Goal: Task Accomplishment & Management: Manage account settings

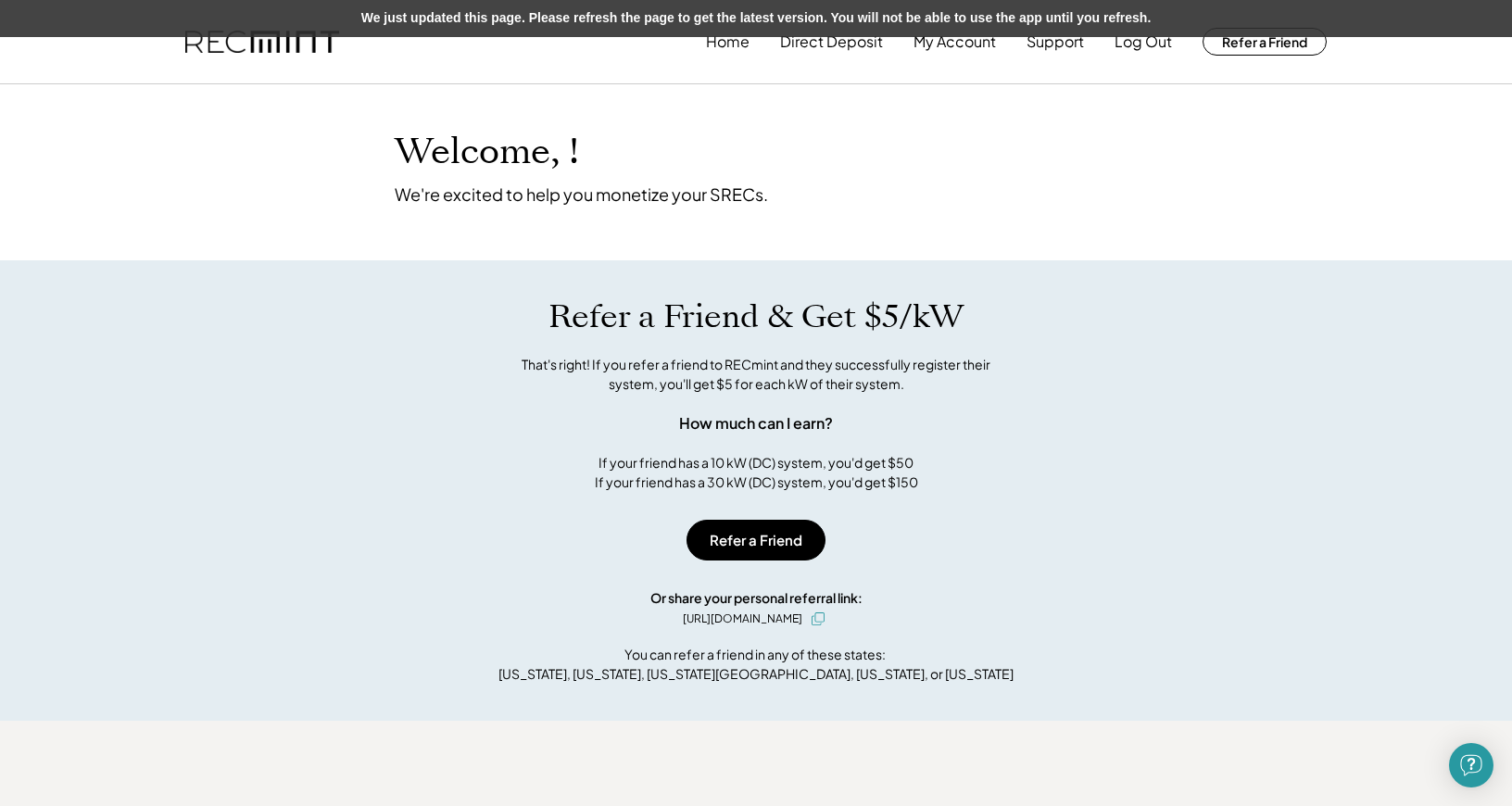
scroll to position [123, 0]
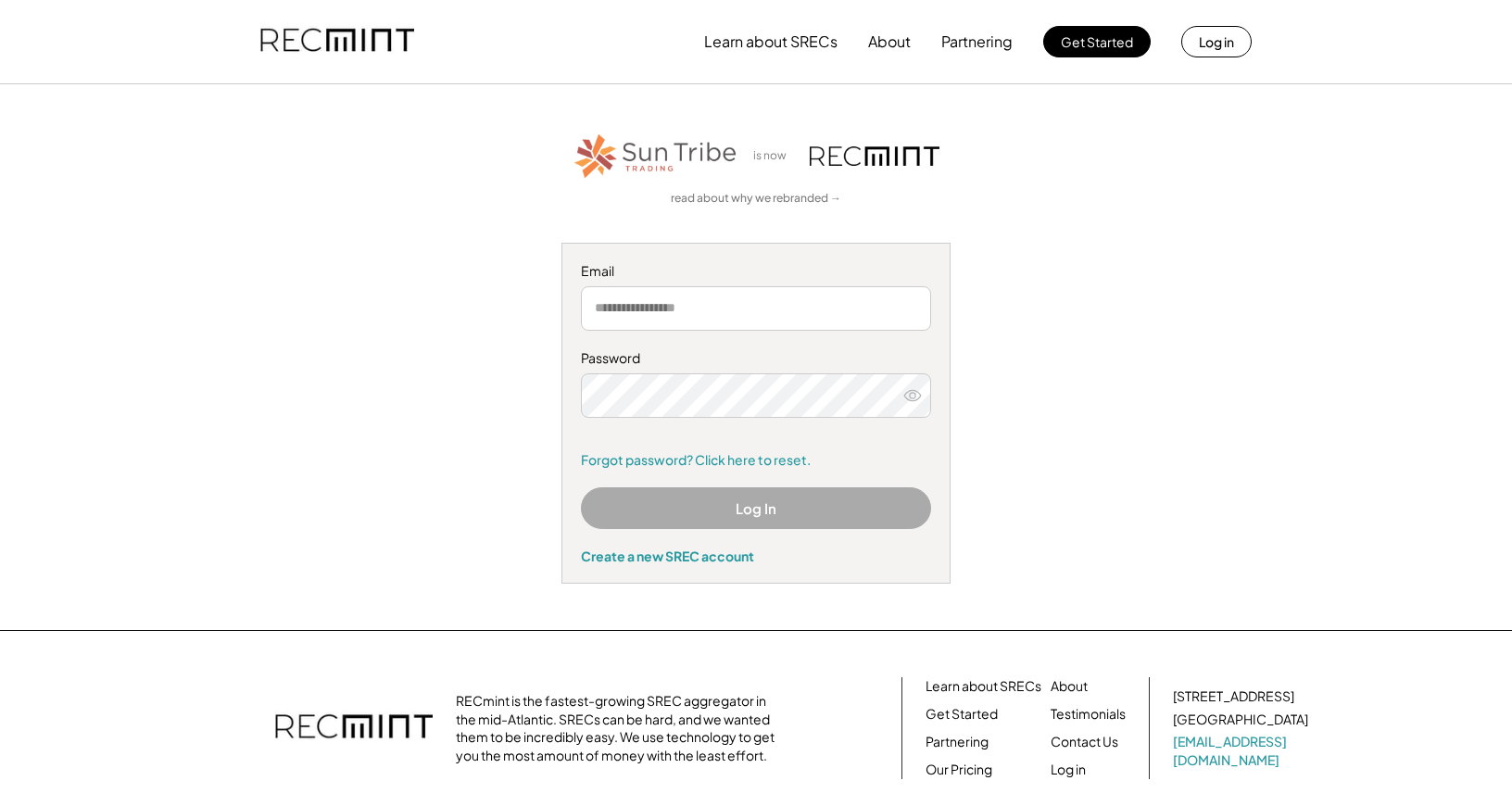
type input "**********"
click at [728, 496] on button "Log In" at bounding box center [756, 508] width 350 height 42
